Goal: Check status

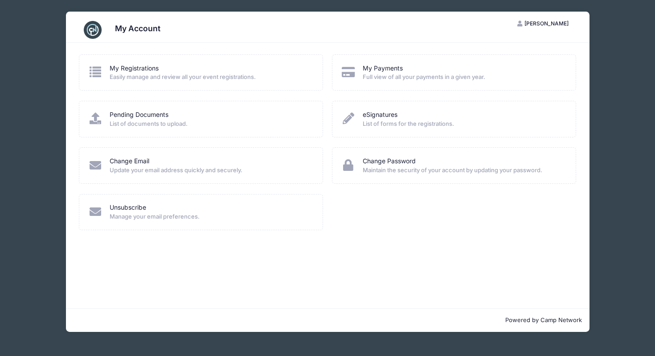
click at [96, 76] on icon at bounding box center [95, 72] width 15 height 12
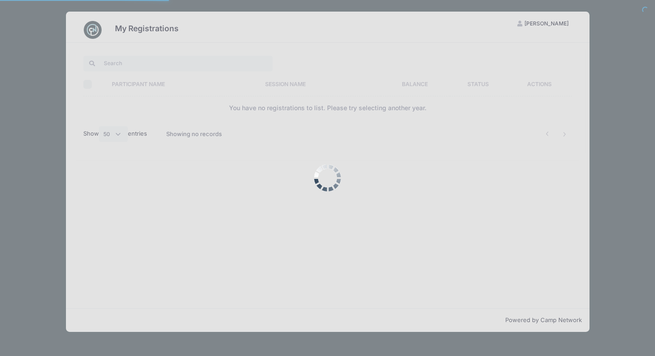
select select "50"
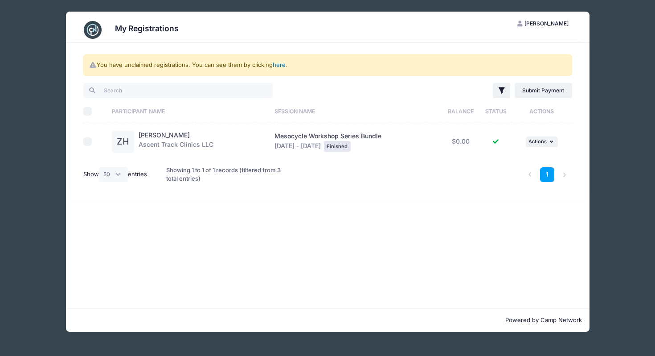
click at [277, 65] on link "here" at bounding box center [279, 64] width 13 height 7
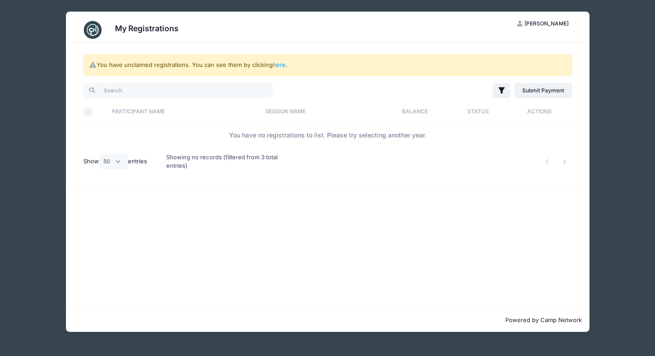
click at [87, 108] on input "Select All" at bounding box center [87, 111] width 9 height 9
checkbox input "true"
click at [281, 65] on link "here" at bounding box center [279, 64] width 13 height 7
